Goal: Transaction & Acquisition: Purchase product/service

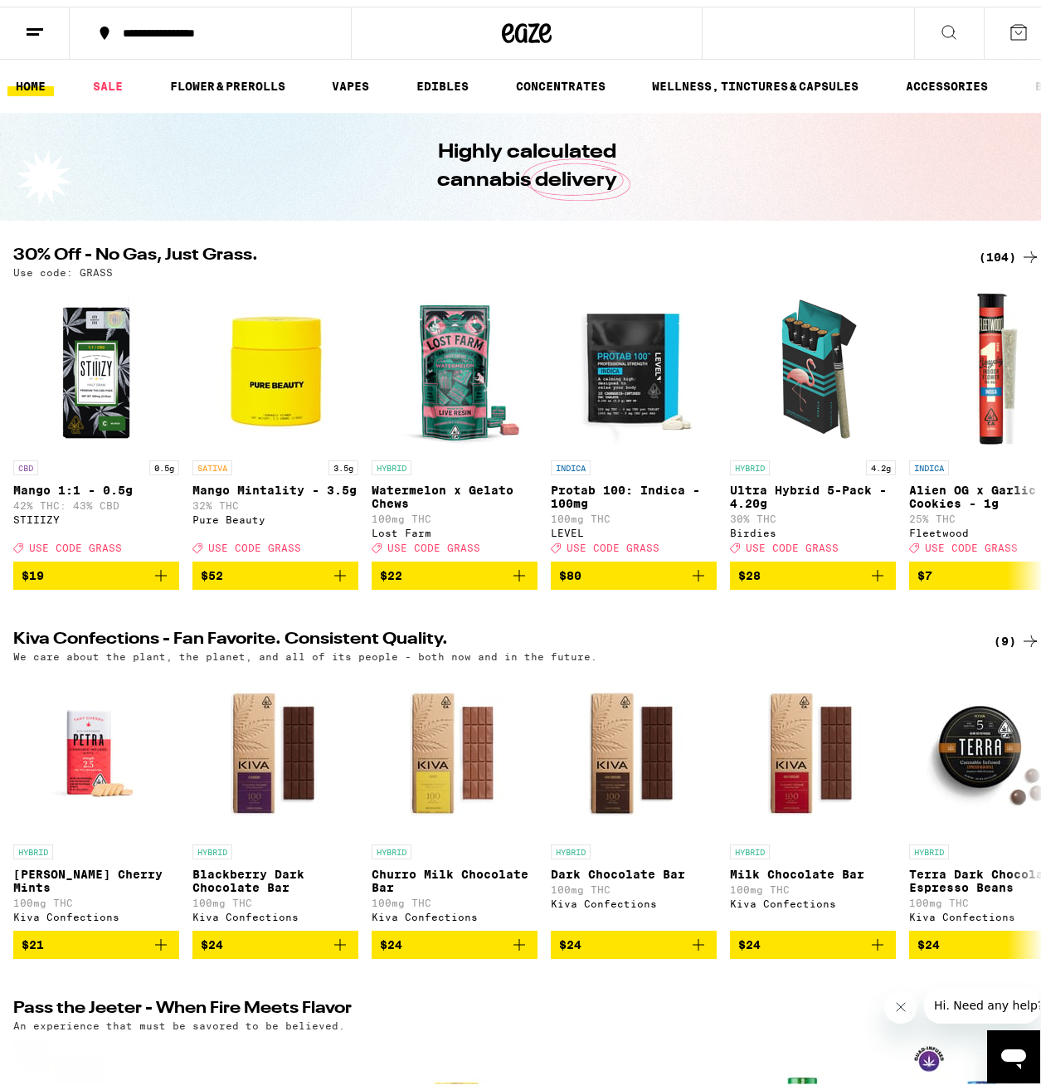
click at [32, 29] on icon at bounding box center [35, 26] width 20 height 20
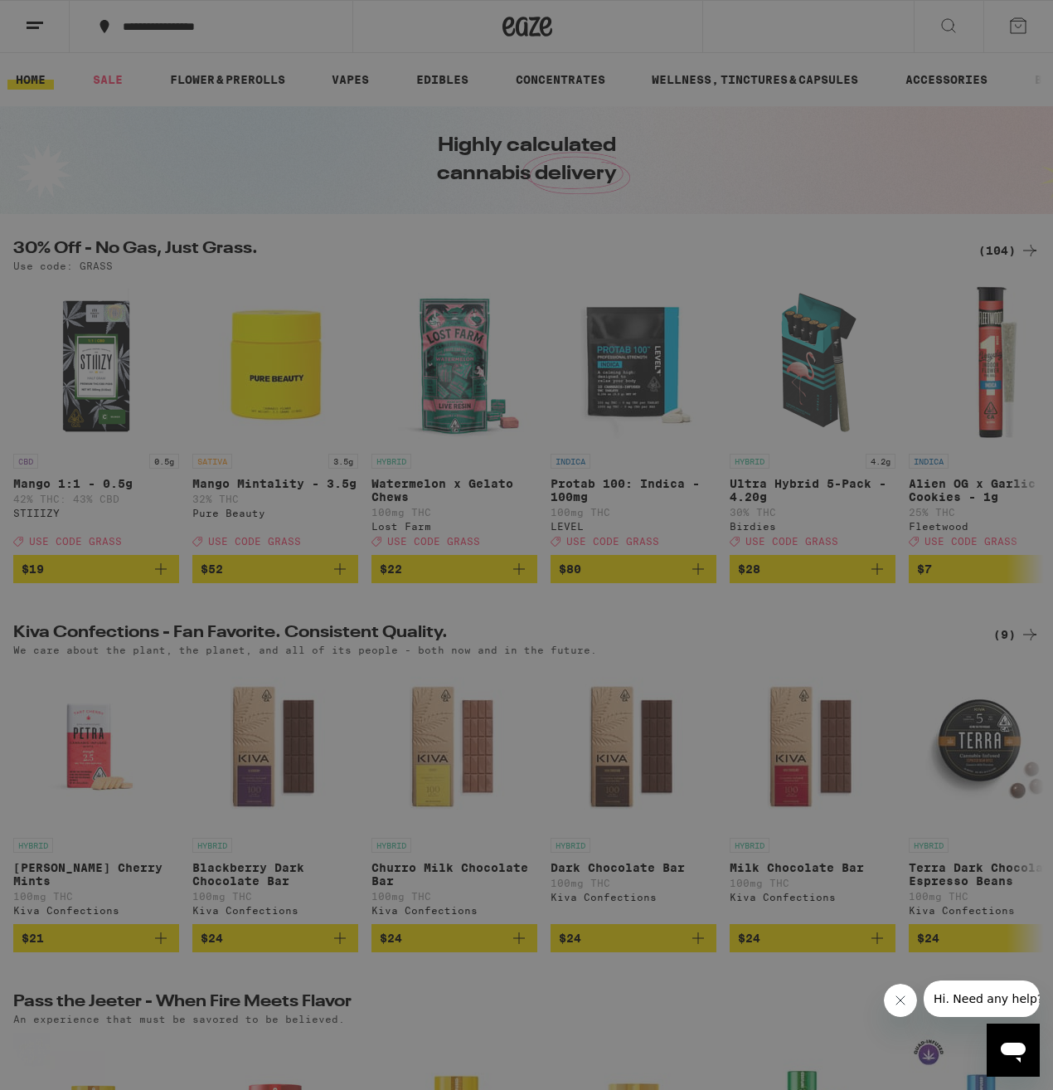
click at [158, 445] on link "Order History" at bounding box center [230, 446] width 291 height 20
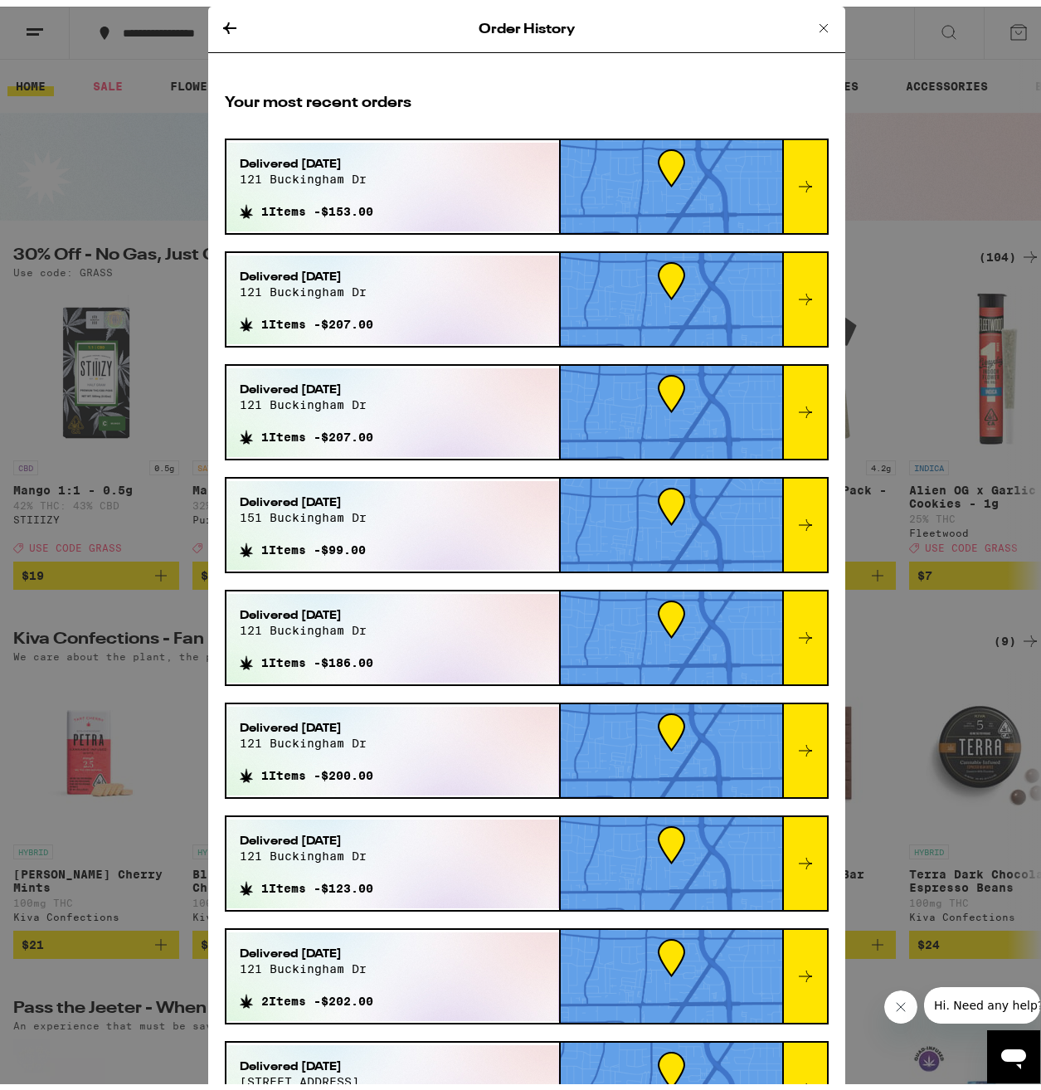
click at [425, 180] on div "Delivered [DATE][STREET_ADDRESS] 1 Items - $153.00" at bounding box center [392, 180] width 333 height 89
click at [610, 185] on div at bounding box center [671, 180] width 221 height 93
click at [787, 195] on div at bounding box center [804, 180] width 45 height 93
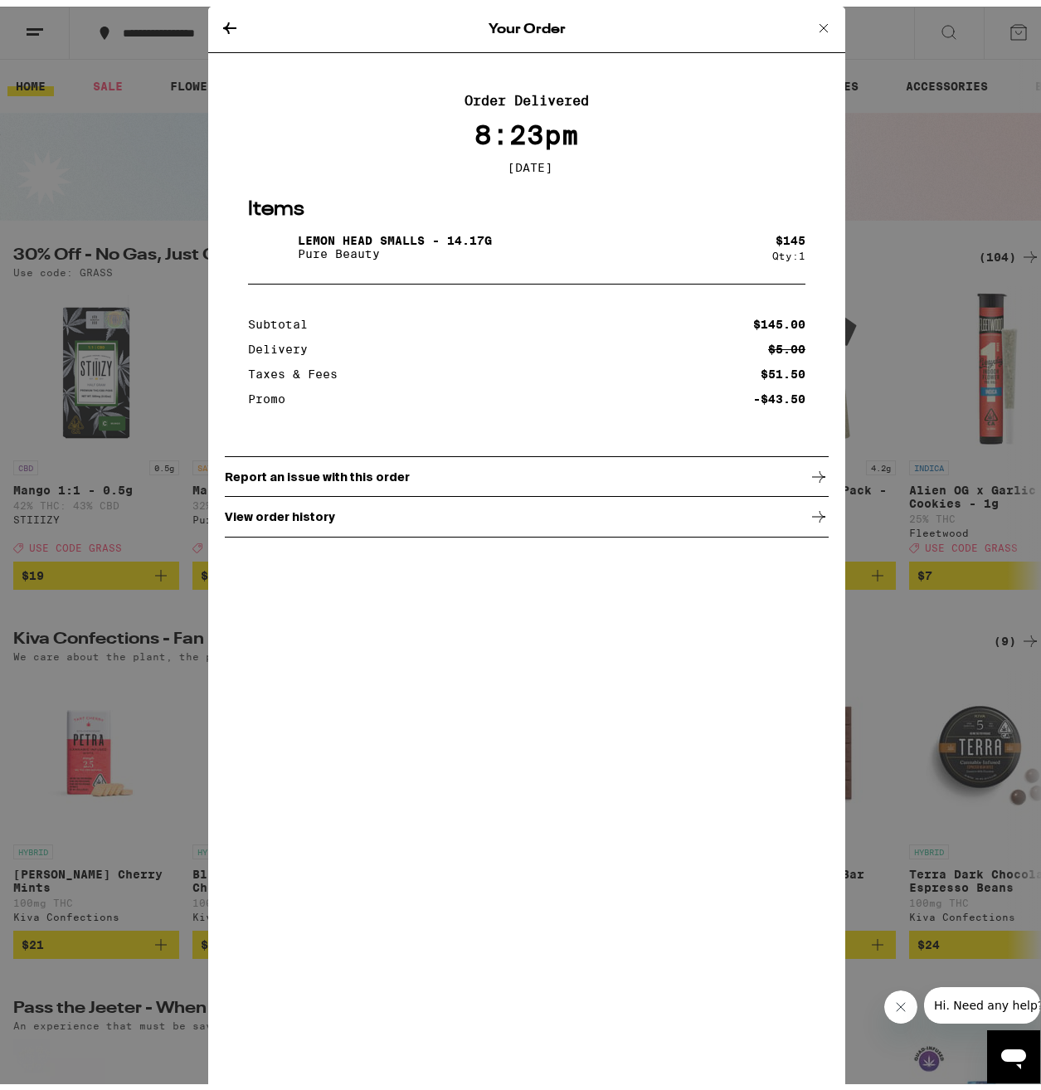
click at [228, 23] on icon at bounding box center [230, 22] width 20 height 20
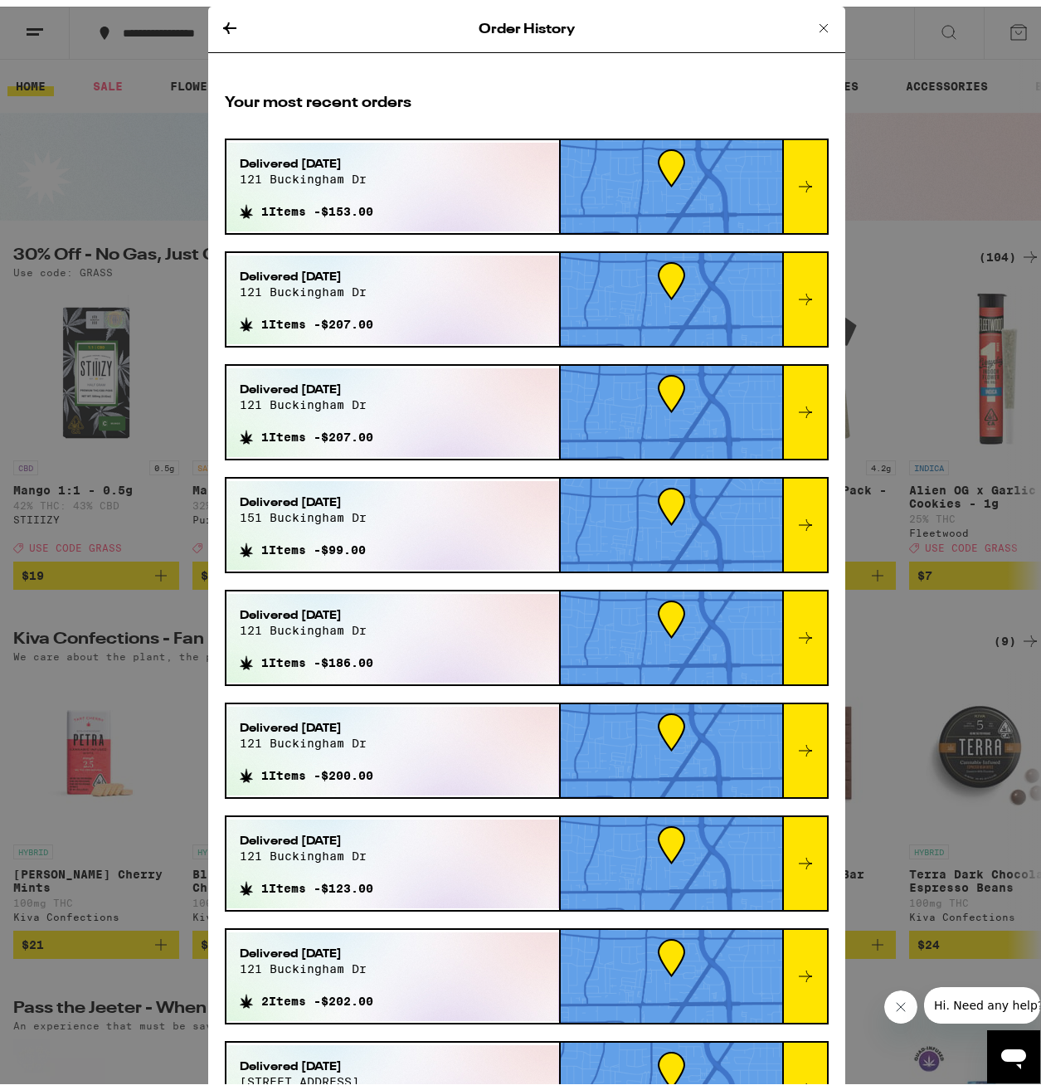
click at [223, 22] on icon at bounding box center [229, 22] width 13 height 12
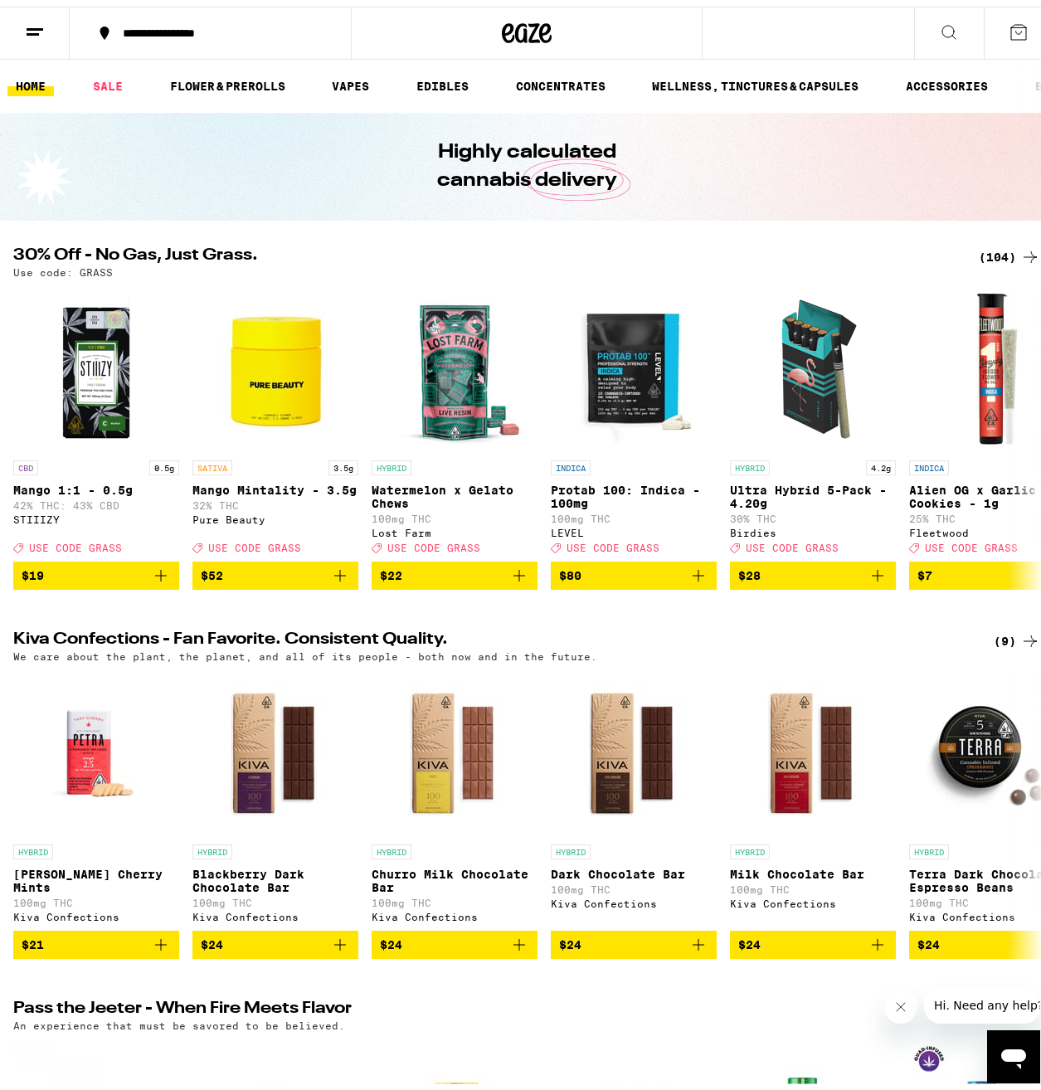
click at [993, 253] on div "(104)" at bounding box center [1009, 250] width 61 height 20
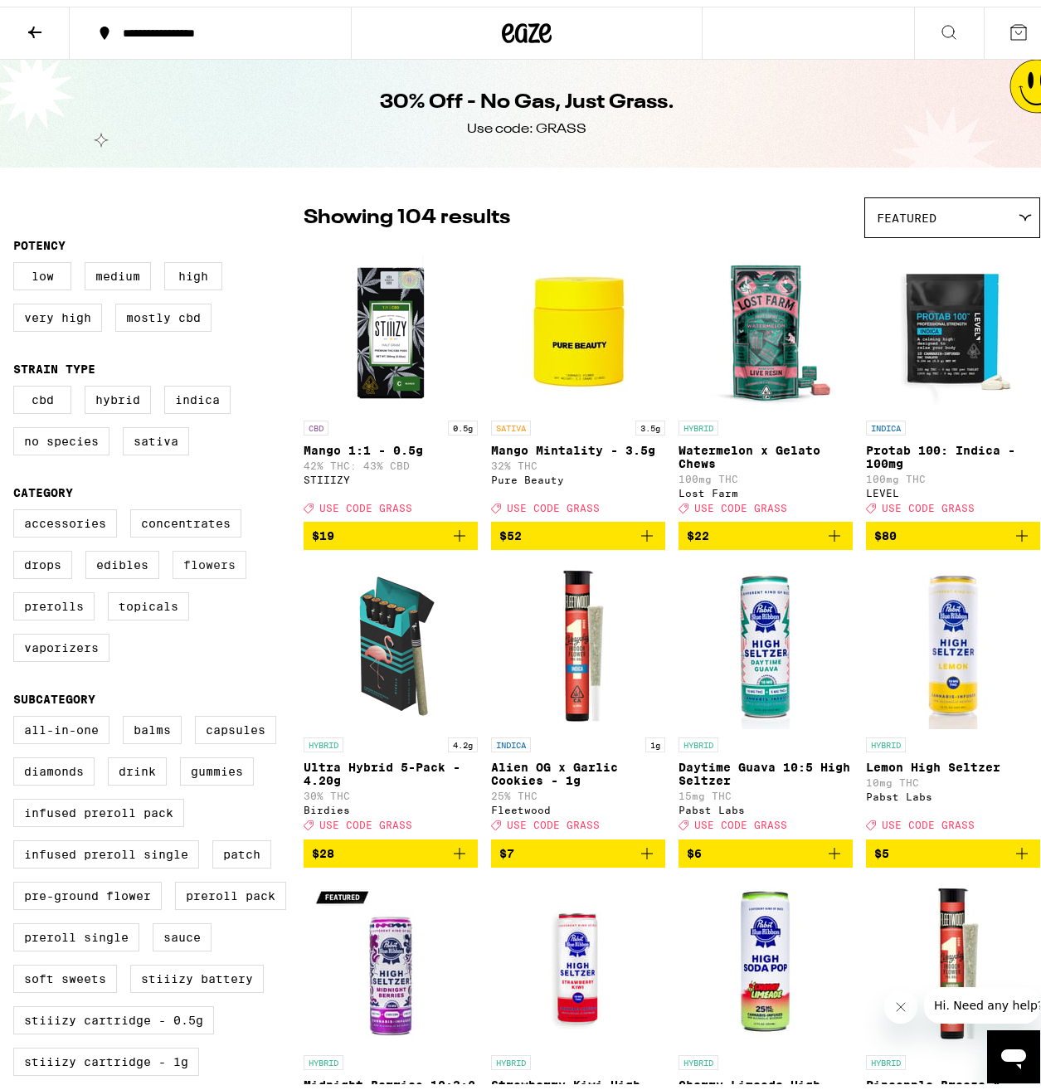
click at [195, 572] on label "Flowers" at bounding box center [209, 558] width 74 height 28
click at [17, 506] on input "Flowers" at bounding box center [17, 505] width 1 height 1
checkbox input "true"
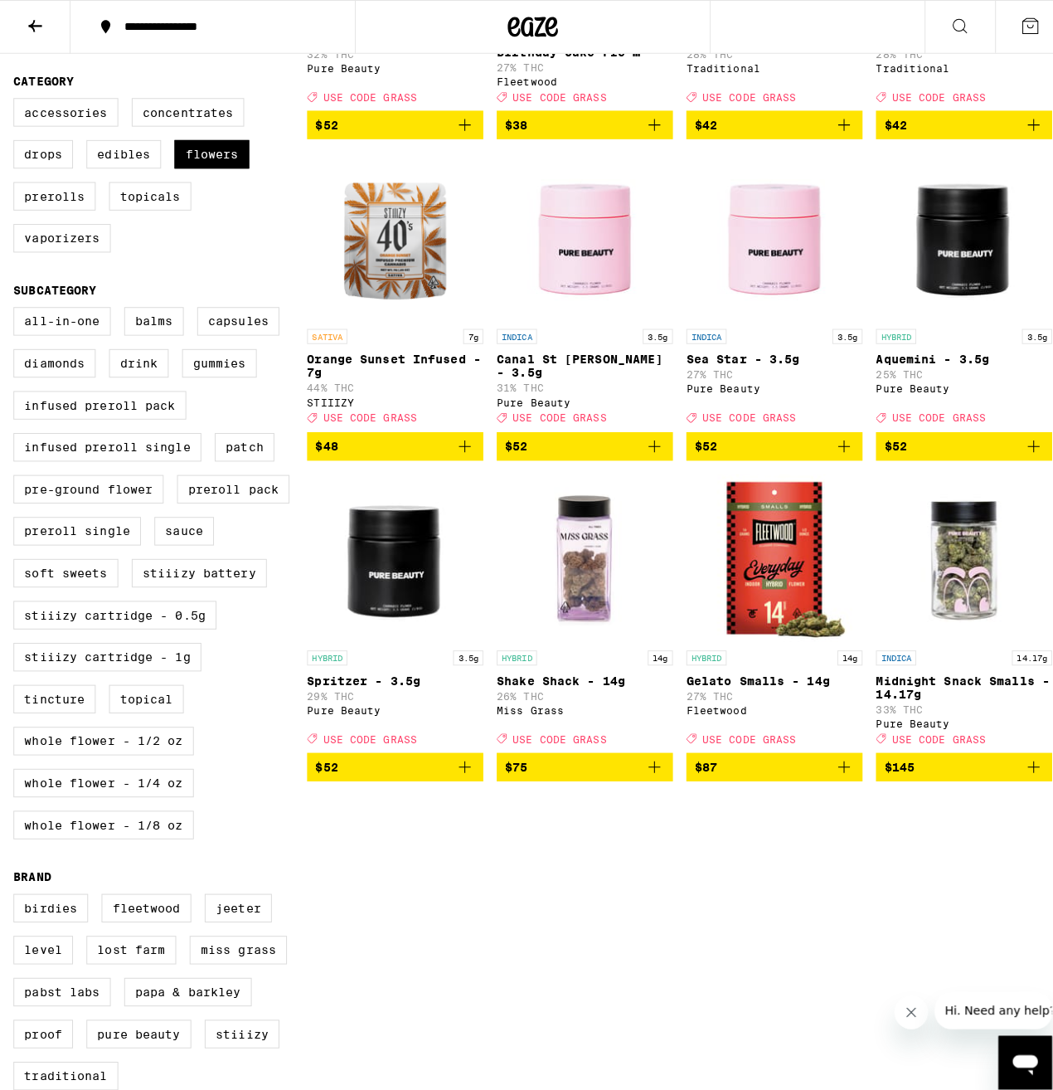
scroll to position [415, 0]
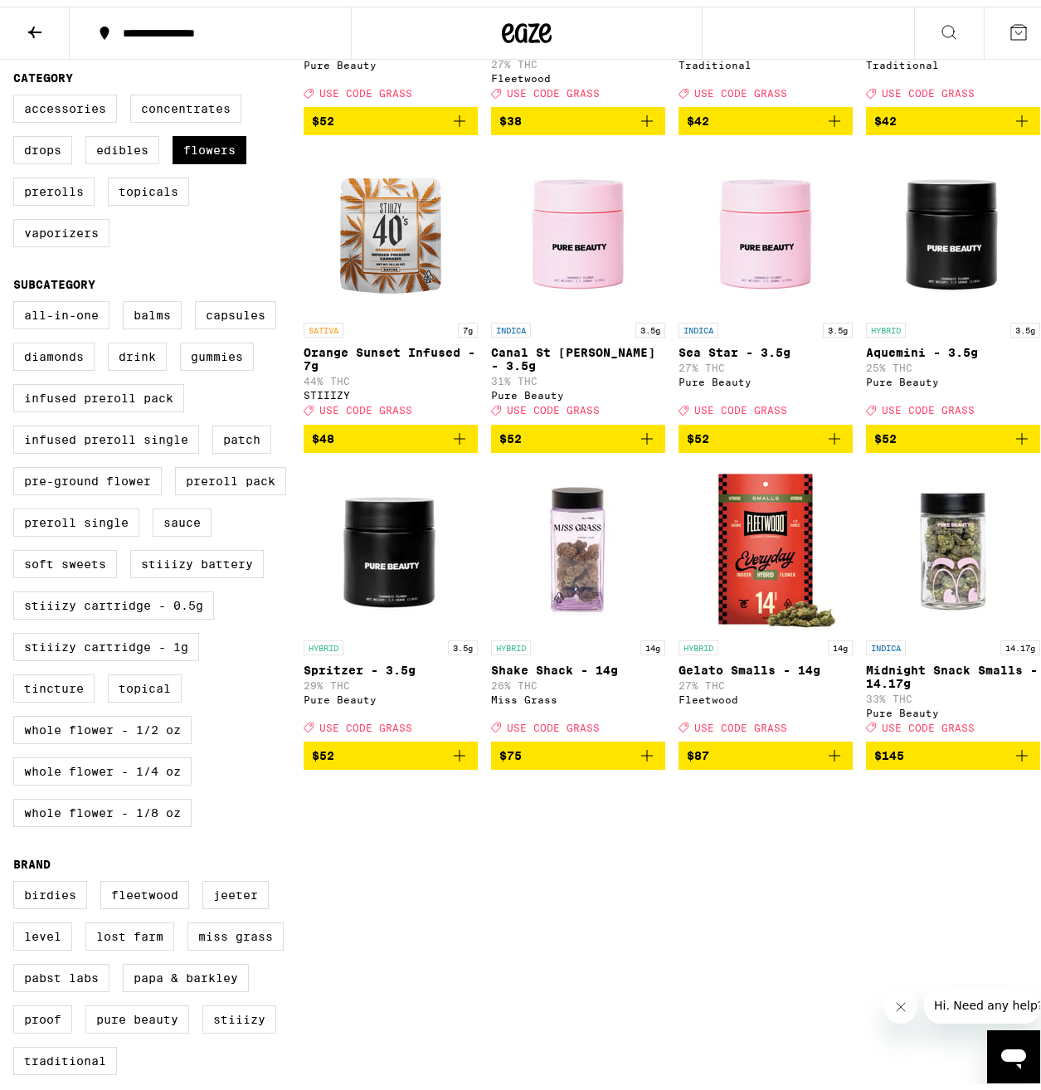
click at [556, 609] on img "Open page for Shake Shack - 14g from Miss Grass" at bounding box center [578, 542] width 166 height 166
